Goal: Entertainment & Leisure: Consume media (video, audio)

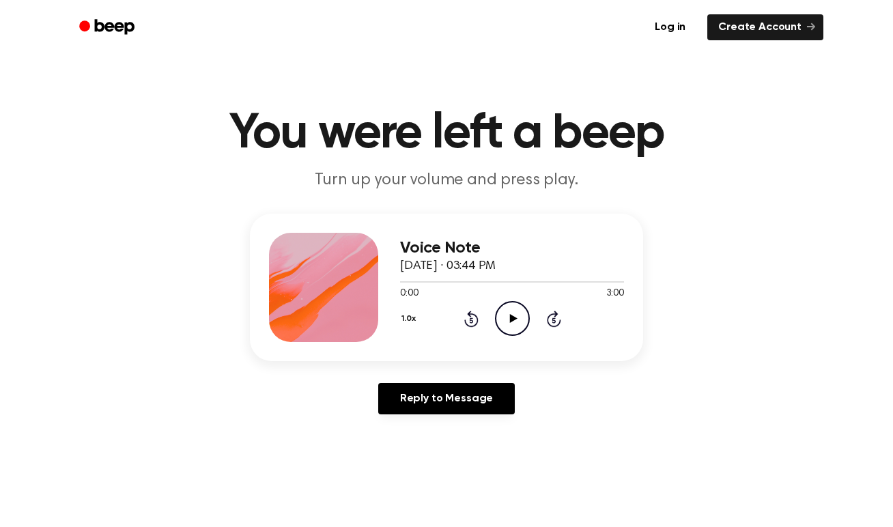
click at [504, 331] on icon "Play Audio" at bounding box center [512, 318] width 35 height 35
click at [515, 322] on icon "Play Audio" at bounding box center [512, 318] width 35 height 35
drag, startPoint x: 465, startPoint y: 281, endPoint x: 458, endPoint y: 281, distance: 7.5
click at [458, 281] on div at bounding box center [512, 281] width 224 height 11
click at [441, 284] on div at bounding box center [512, 281] width 224 height 11
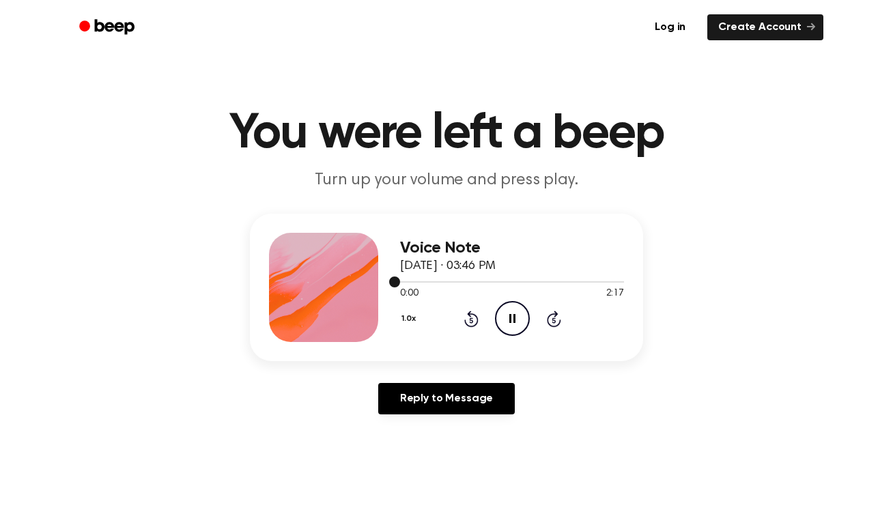
click at [442, 280] on div at bounding box center [512, 281] width 224 height 11
drag, startPoint x: 397, startPoint y: 283, endPoint x: 425, endPoint y: 283, distance: 28.7
click at [425, 283] on div at bounding box center [512, 281] width 224 height 11
drag, startPoint x: 393, startPoint y: 283, endPoint x: 431, endPoint y: 283, distance: 38.2
click at [431, 283] on div at bounding box center [512, 281] width 224 height 11
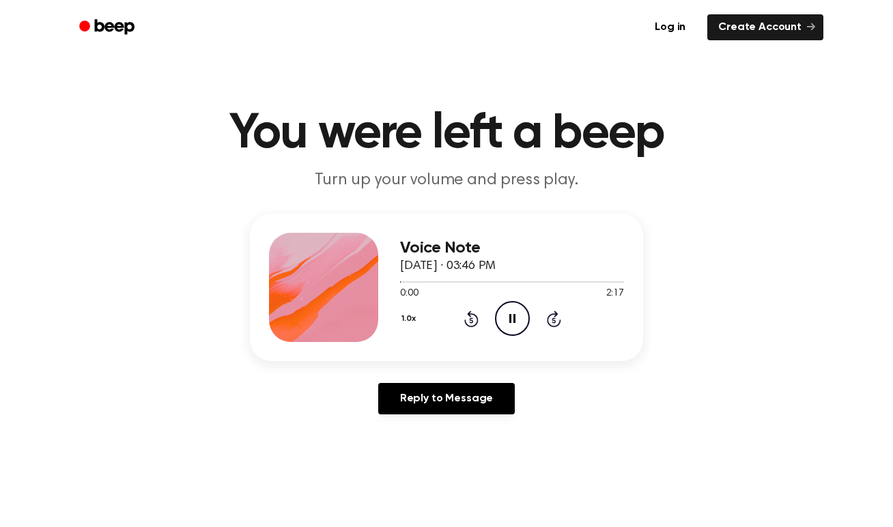
click at [548, 317] on icon at bounding box center [554, 319] width 14 height 16
click at [507, 309] on icon "Pause Audio" at bounding box center [512, 318] width 35 height 35
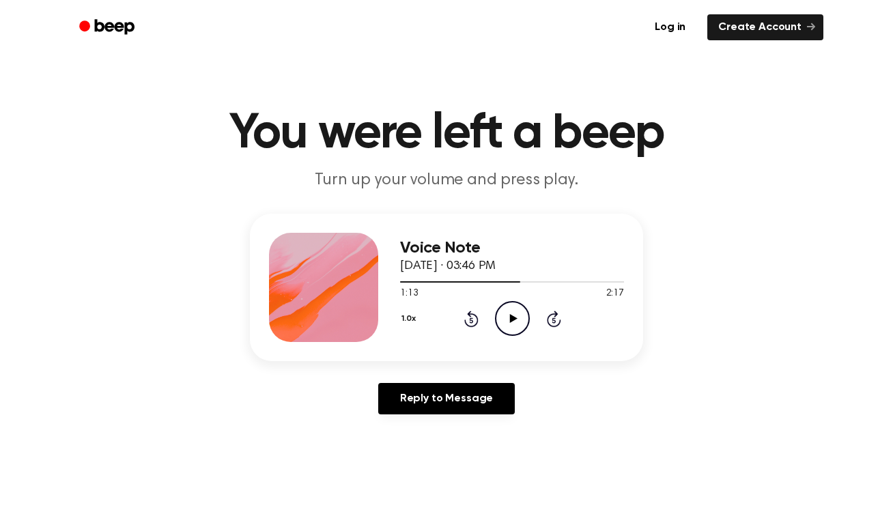
click at [504, 313] on icon "Play Audio" at bounding box center [512, 318] width 35 height 35
click at [504, 313] on icon "Pause Audio" at bounding box center [512, 318] width 35 height 35
